Goal: Check status: Check status

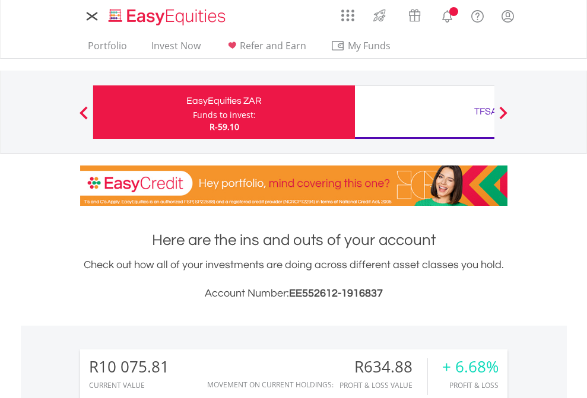
scroll to position [114, 186]
click at [193, 112] on div "Funds to invest:" at bounding box center [224, 115] width 63 height 12
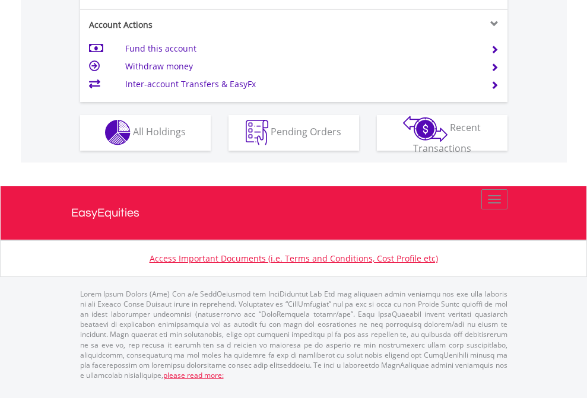
scroll to position [1110, 0]
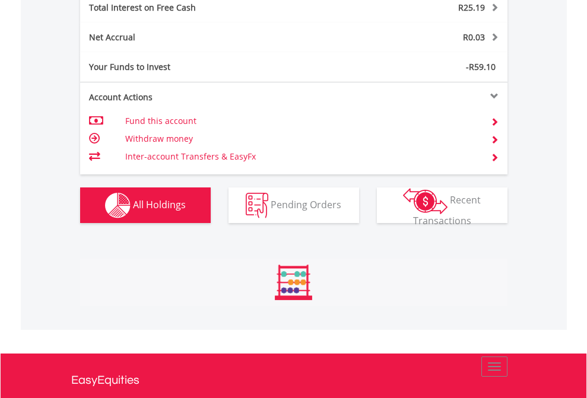
scroll to position [114, 186]
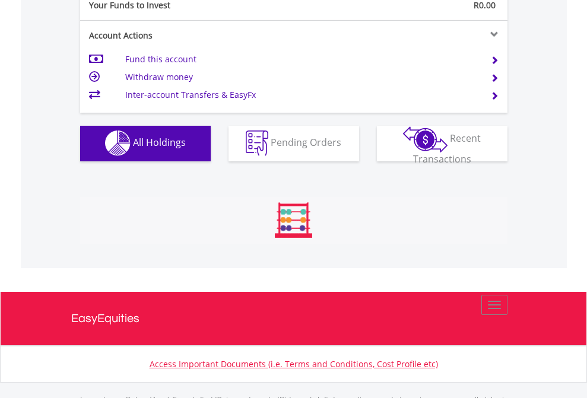
scroll to position [1176, 0]
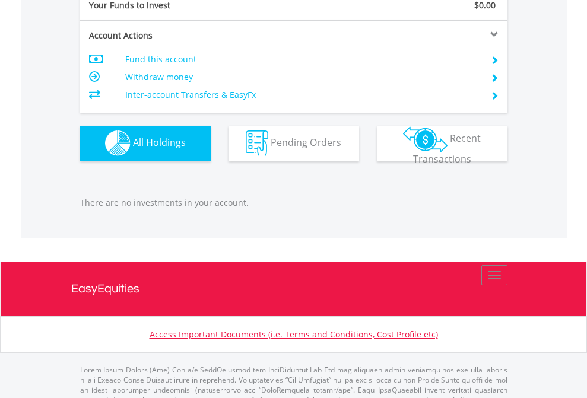
scroll to position [1176, 0]
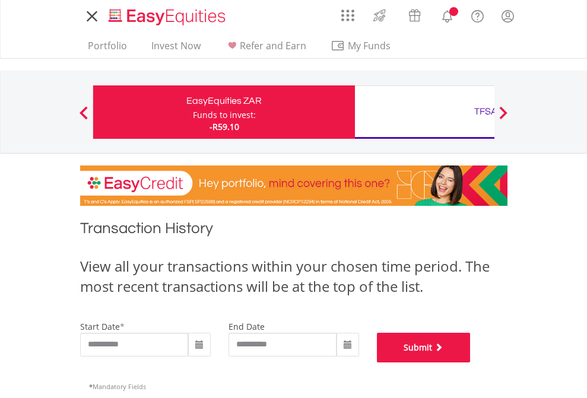
click at [471, 363] on button "Submit" at bounding box center [424, 348] width 94 height 30
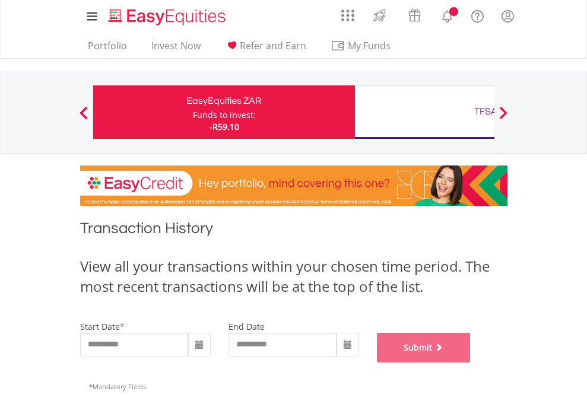
scroll to position [481, 0]
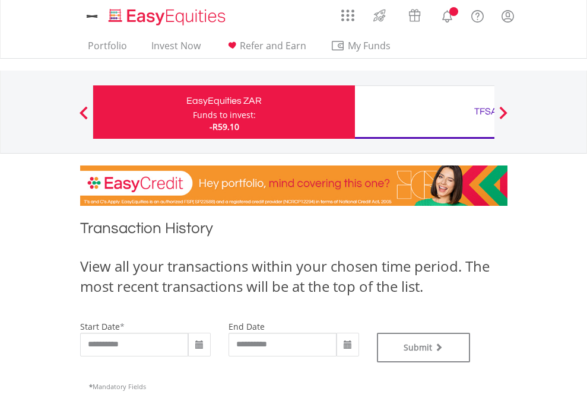
click at [424, 112] on div "TFSA" at bounding box center [486, 111] width 248 height 17
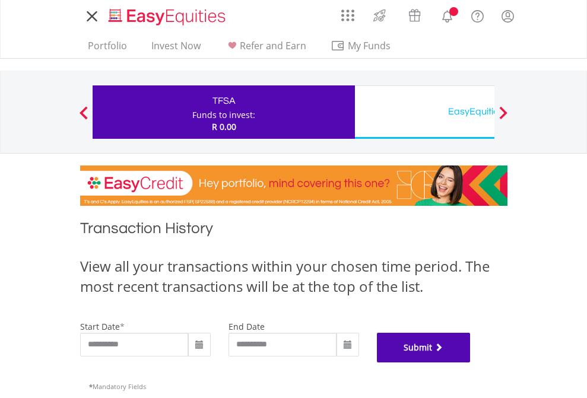
click at [471, 363] on button "Submit" at bounding box center [424, 348] width 94 height 30
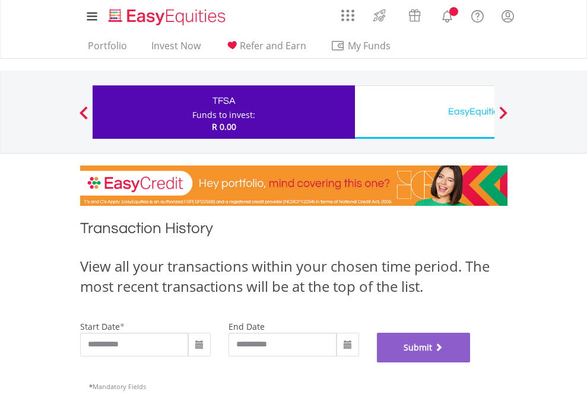
scroll to position [481, 0]
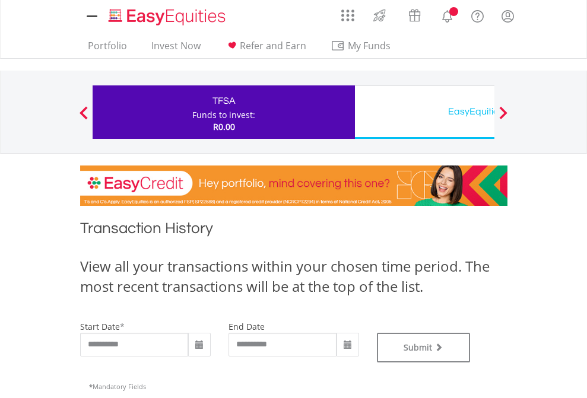
click at [424, 112] on div "EasyEquities USD" at bounding box center [486, 111] width 248 height 17
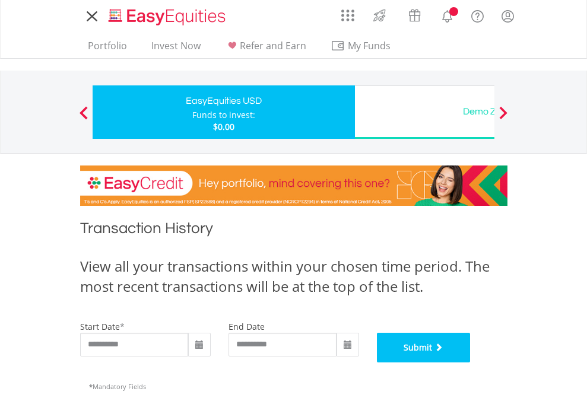
click at [471, 363] on button "Submit" at bounding box center [424, 348] width 94 height 30
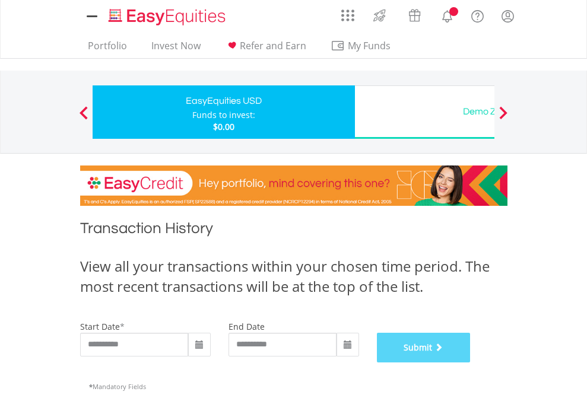
scroll to position [481, 0]
